Goal: Transaction & Acquisition: Purchase product/service

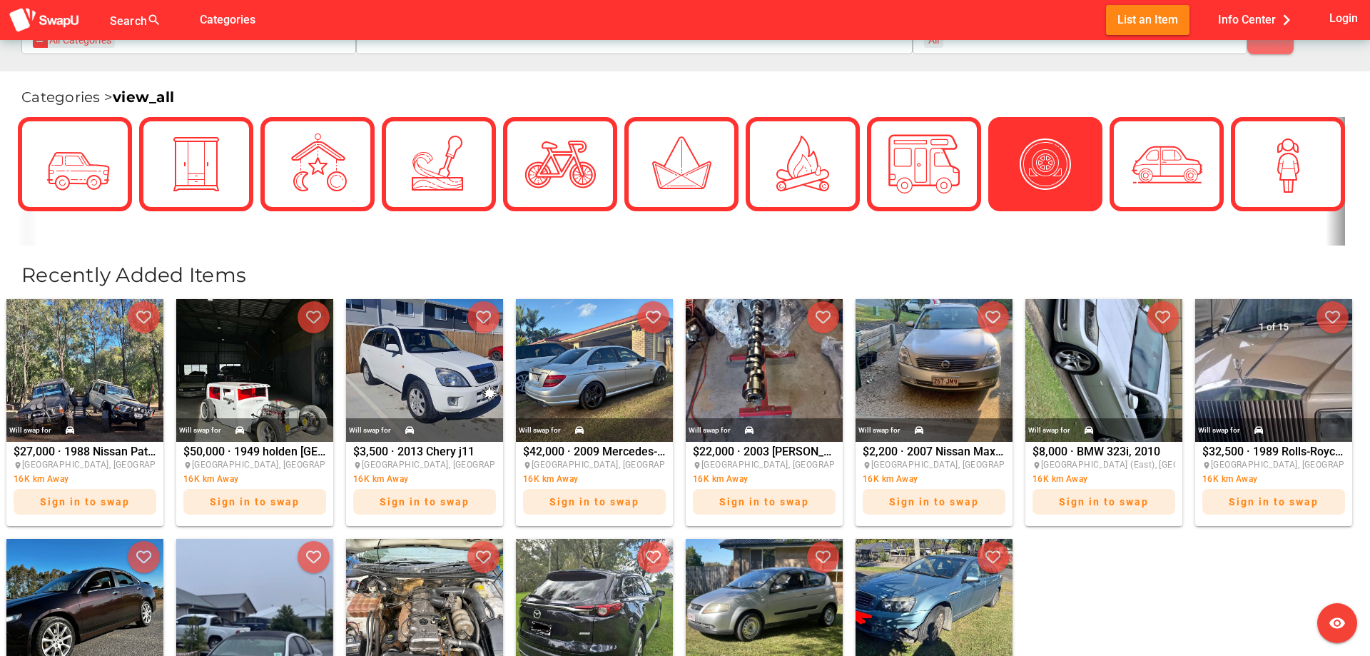
scroll to position [218, 0]
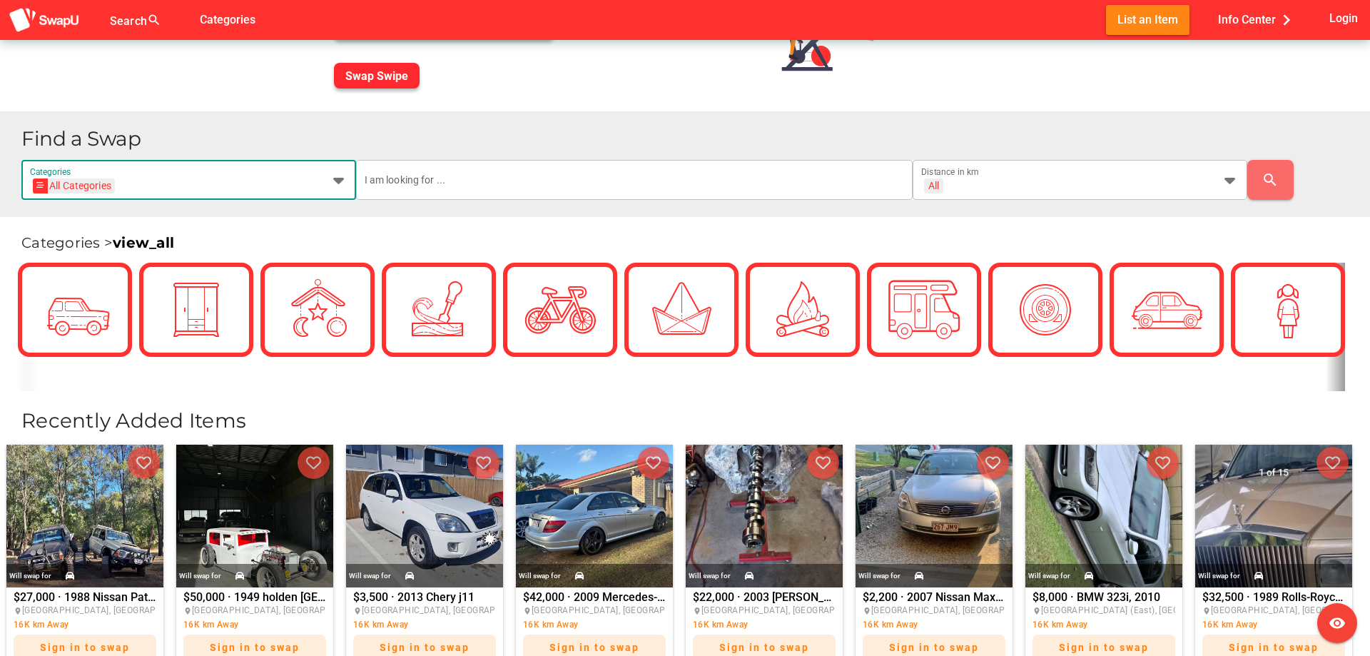
click at [337, 176] on icon at bounding box center [338, 179] width 17 height 17
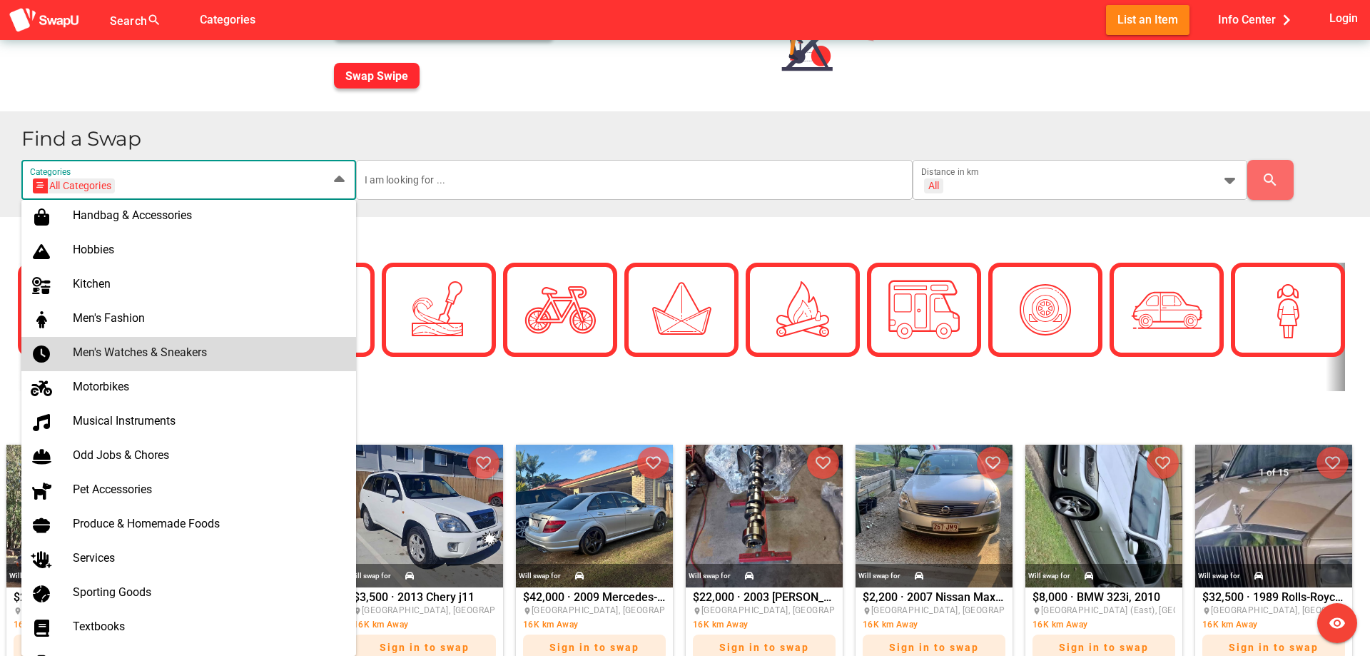
scroll to position [651, 0]
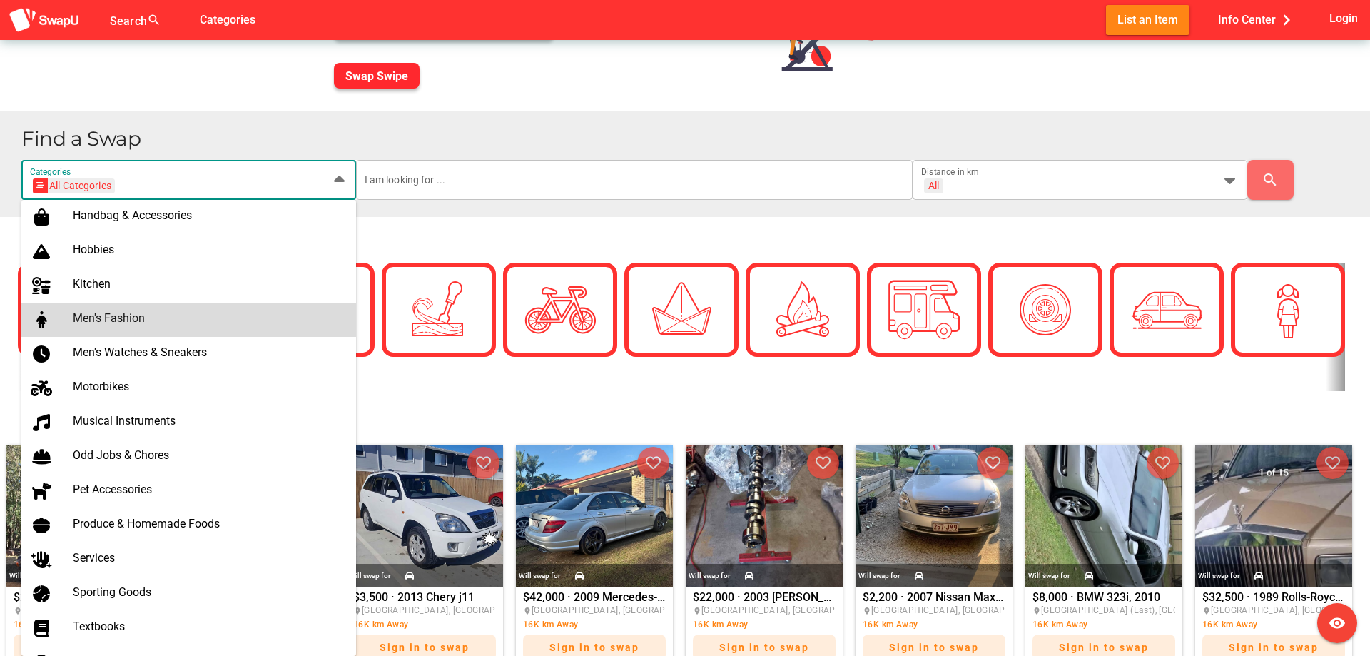
click at [135, 319] on div "Men's Fashion" at bounding box center [209, 318] width 272 height 14
type input "Men's Fashion"
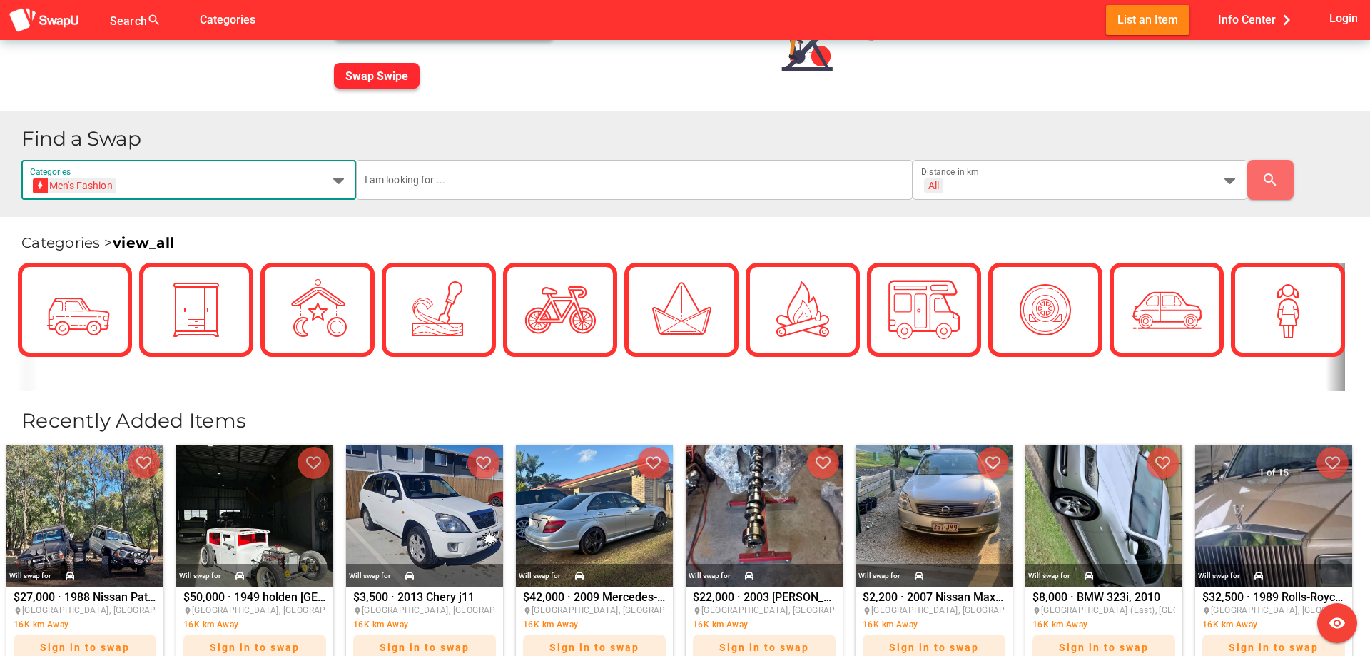
scroll to position [0, 62]
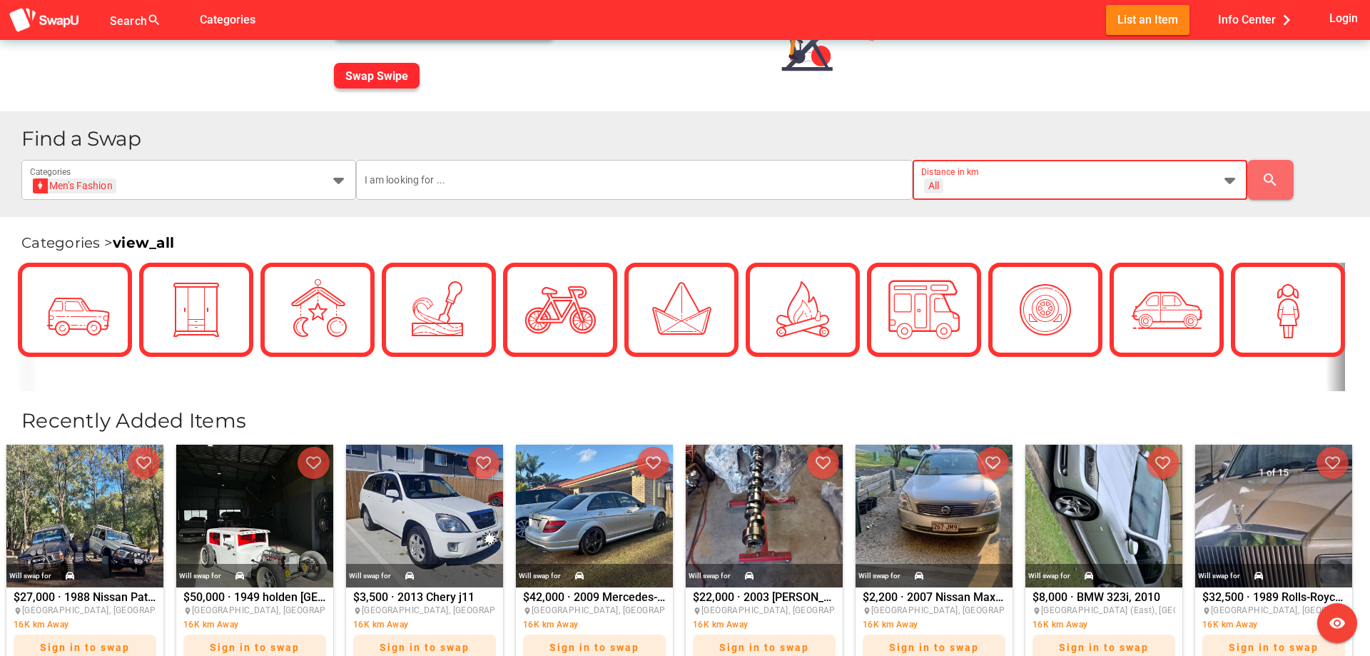
click at [1238, 181] on icon at bounding box center [1229, 179] width 17 height 17
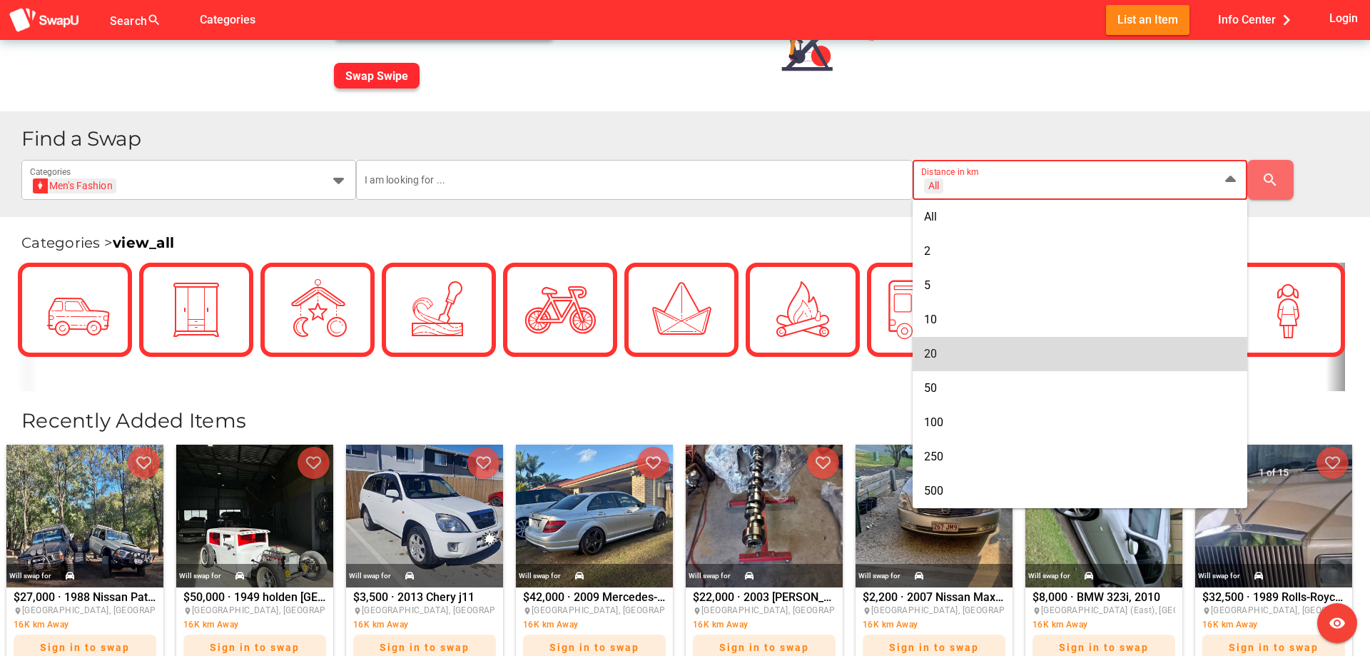
click at [928, 346] on div "20" at bounding box center [1080, 353] width 312 height 23
type input "+ 20 km"
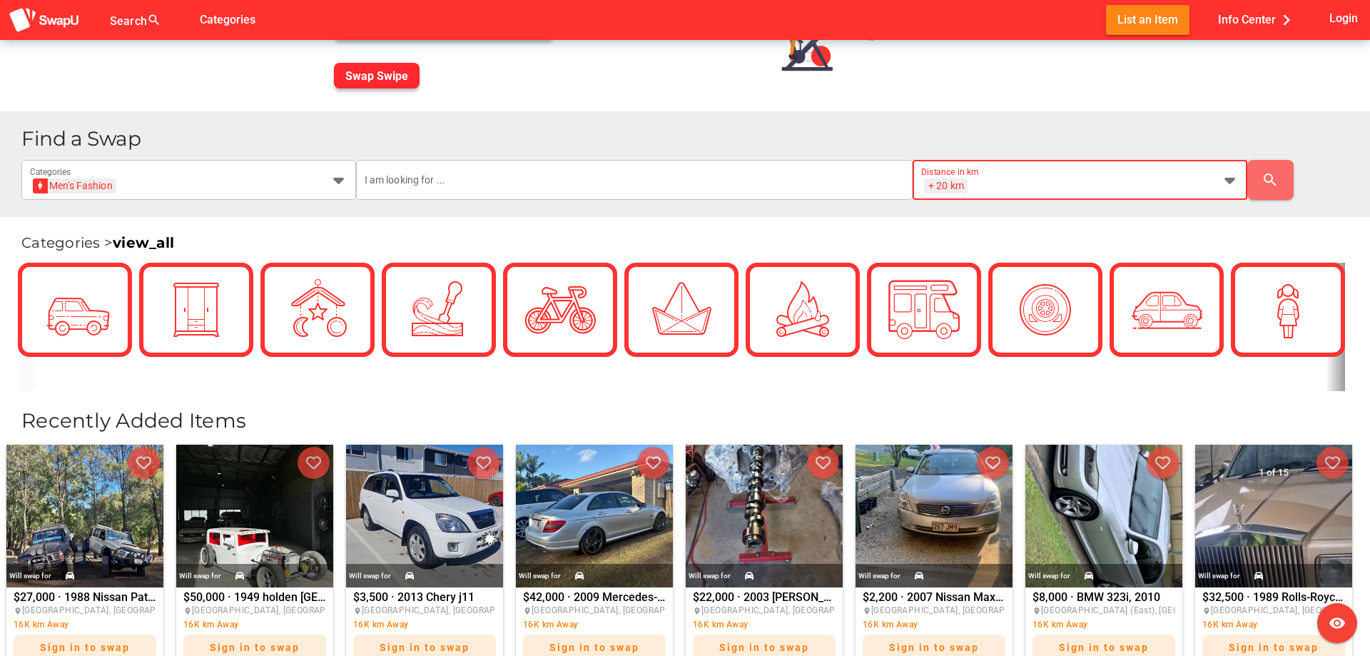
scroll to position [0, 35]
click at [472, 188] on input "text" at bounding box center [635, 180] width 540 height 40
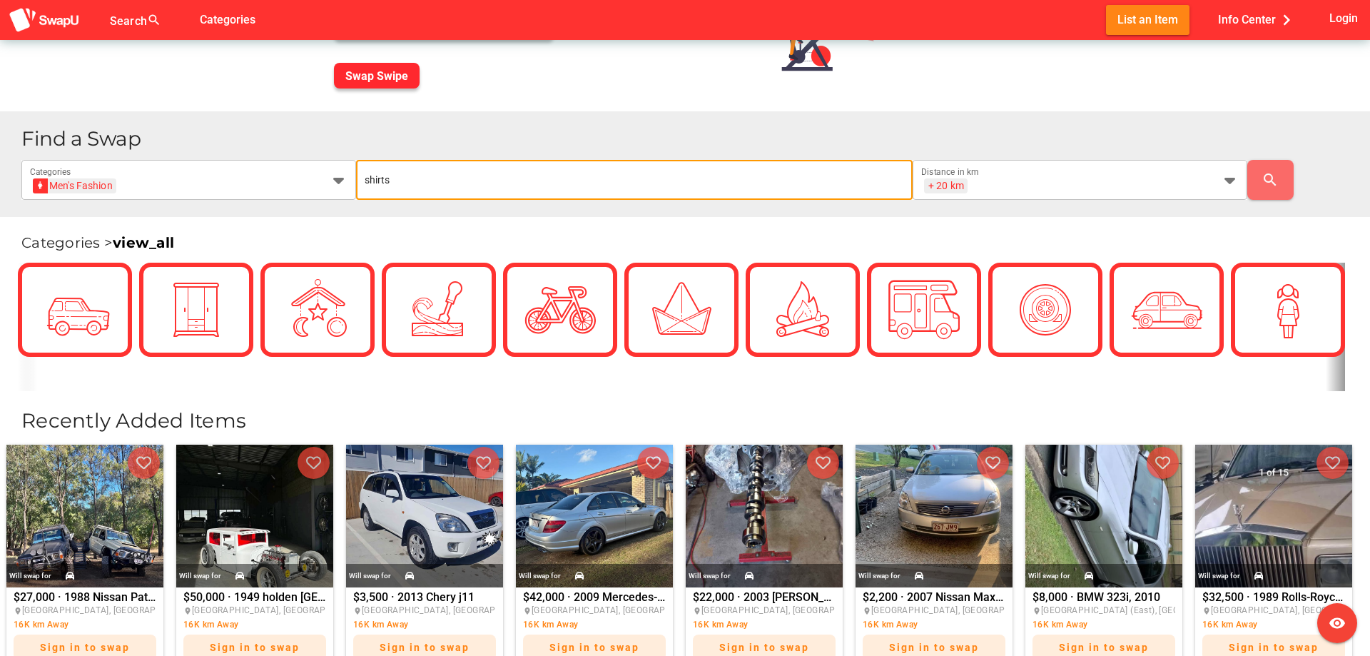
type input "shirts"
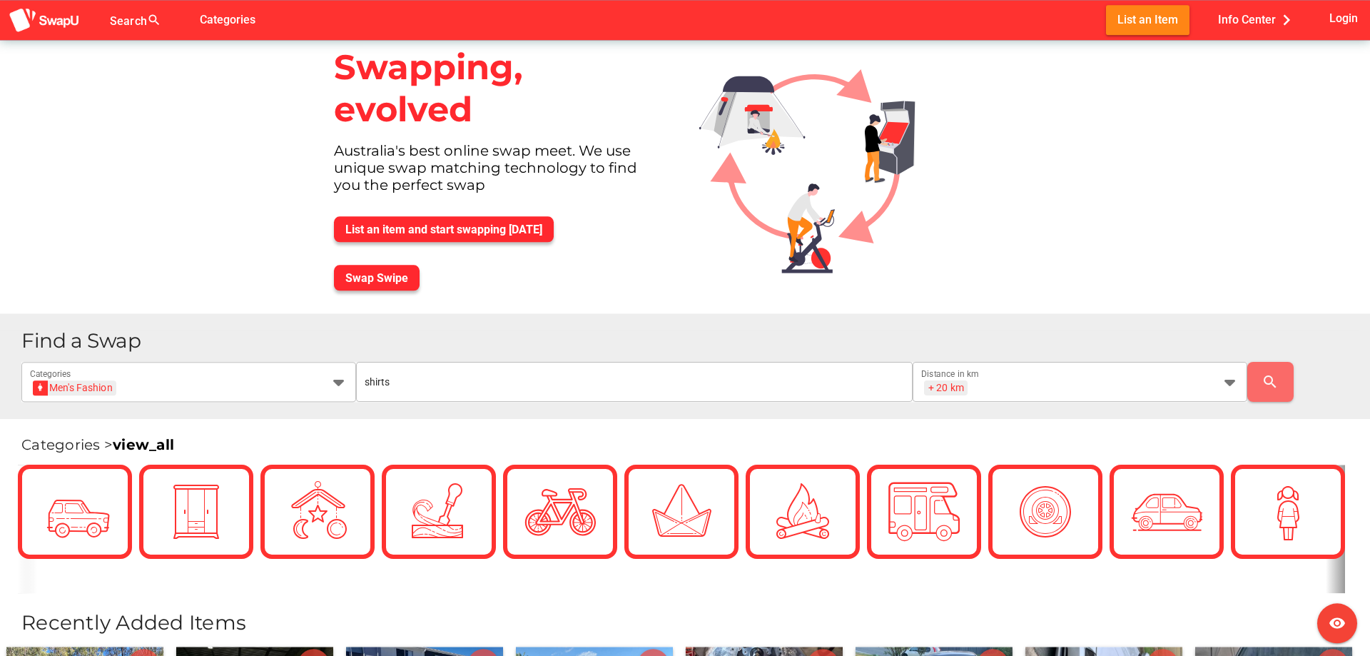
scroll to position [0, 0]
